Goal: Task Accomplishment & Management: Use online tool/utility

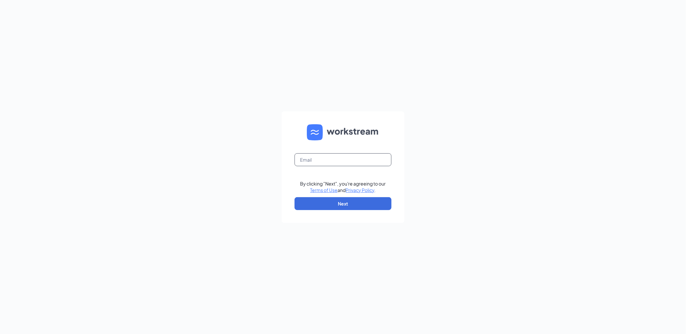
click at [345, 161] on input "text" at bounding box center [343, 159] width 97 height 13
type input "[EMAIL_ADDRESS][DOMAIN_NAME]"
click at [351, 199] on button "Next" at bounding box center [343, 203] width 97 height 13
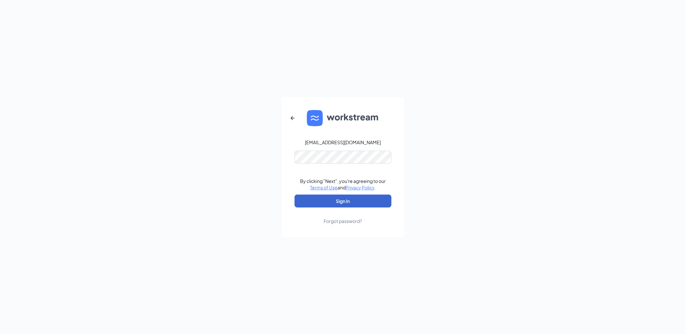
click at [343, 201] on button "Sign In" at bounding box center [343, 201] width 97 height 13
